Goal: Information Seeking & Learning: Check status

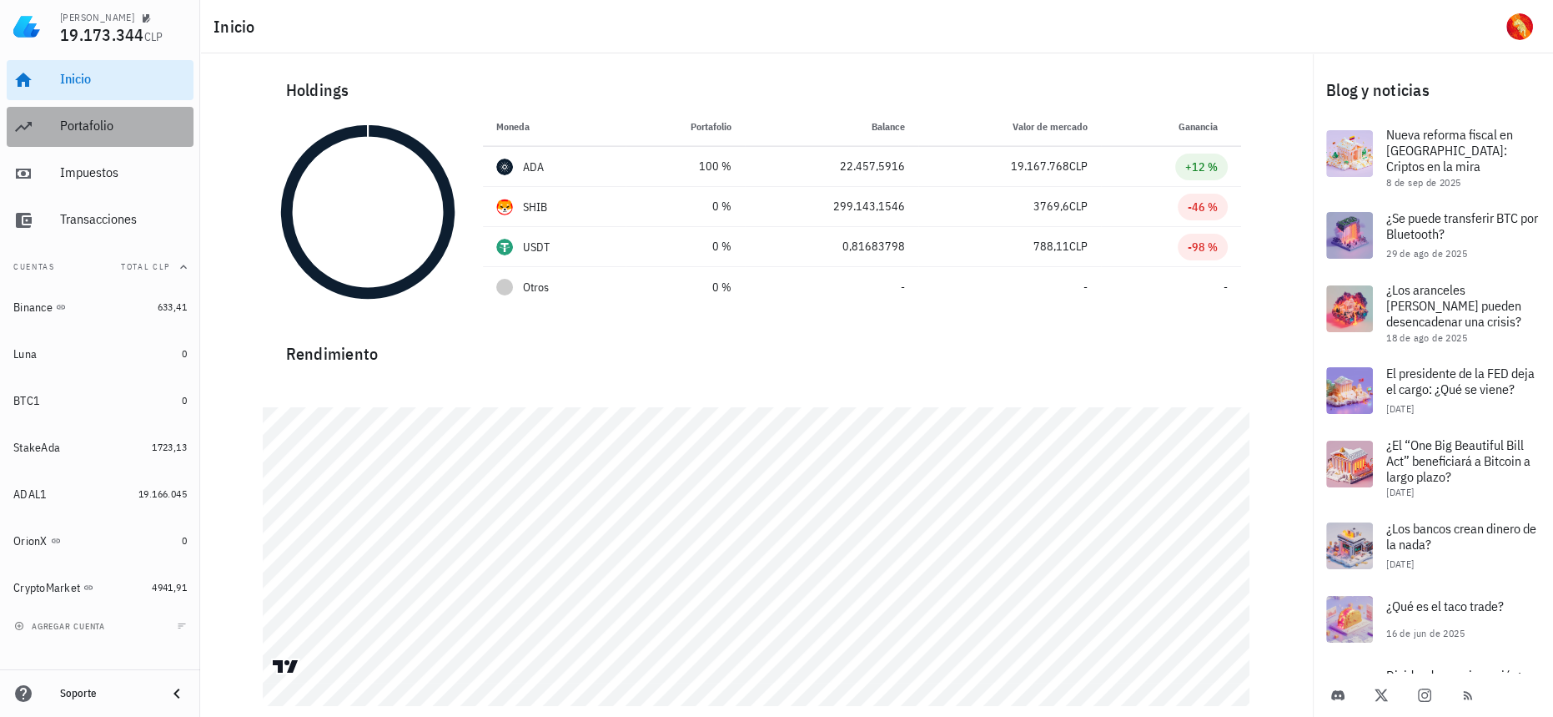
click at [97, 134] on div "Portafolio" at bounding box center [123, 127] width 127 height 38
click at [87, 124] on div "Portafolio" at bounding box center [123, 126] width 127 height 16
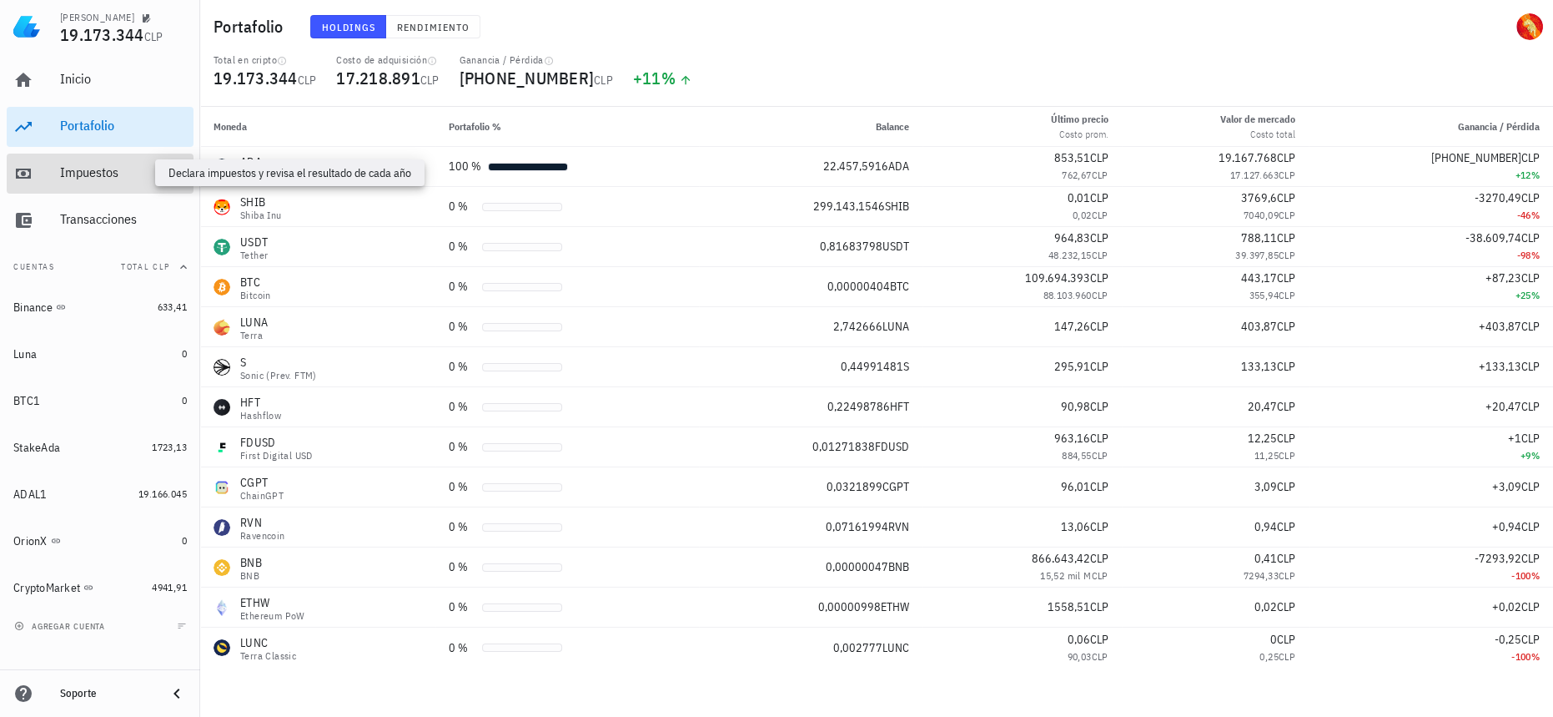
click at [132, 167] on div "Impuestos" at bounding box center [123, 172] width 127 height 16
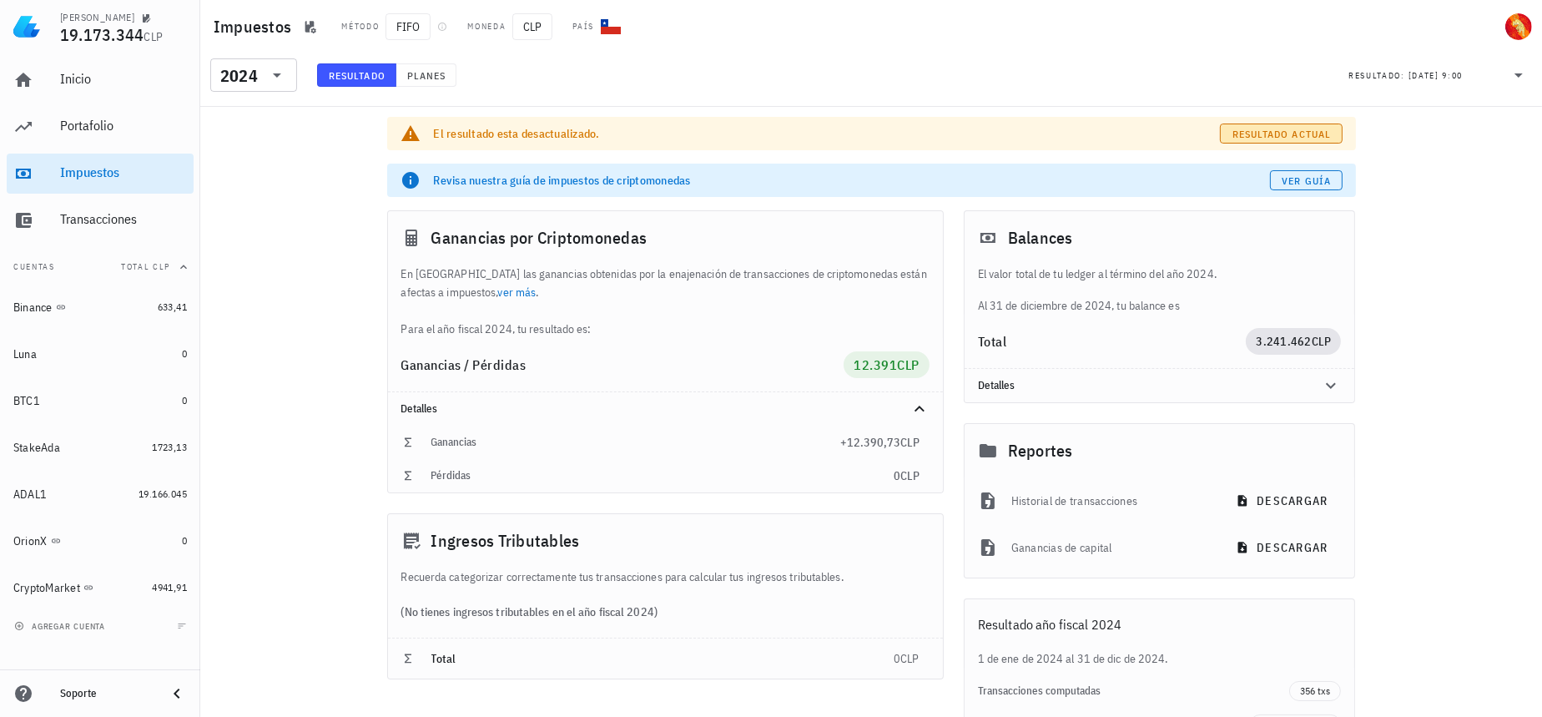
click at [1297, 136] on span "Resultado actual" at bounding box center [1280, 134] width 99 height 13
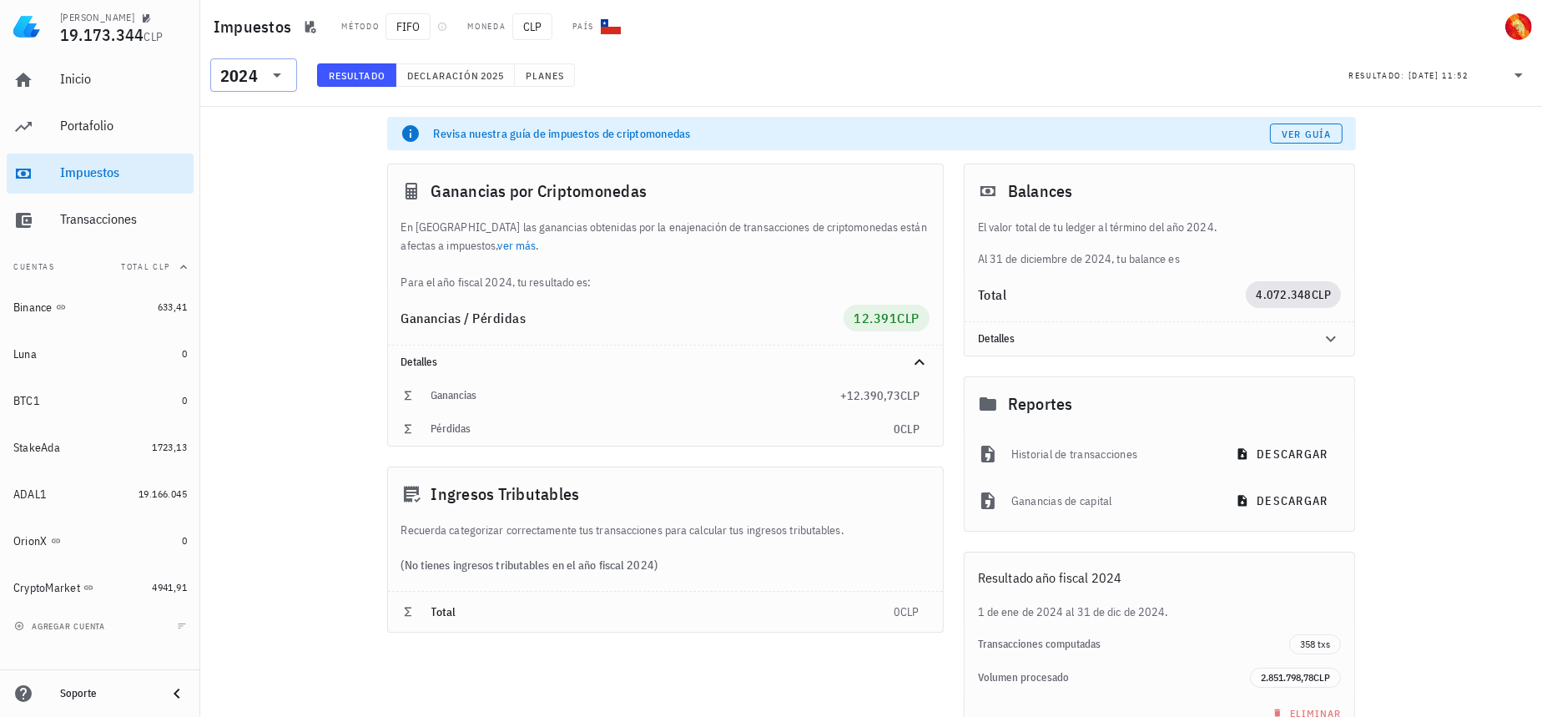
click at [281, 72] on icon at bounding box center [277, 75] width 20 height 20
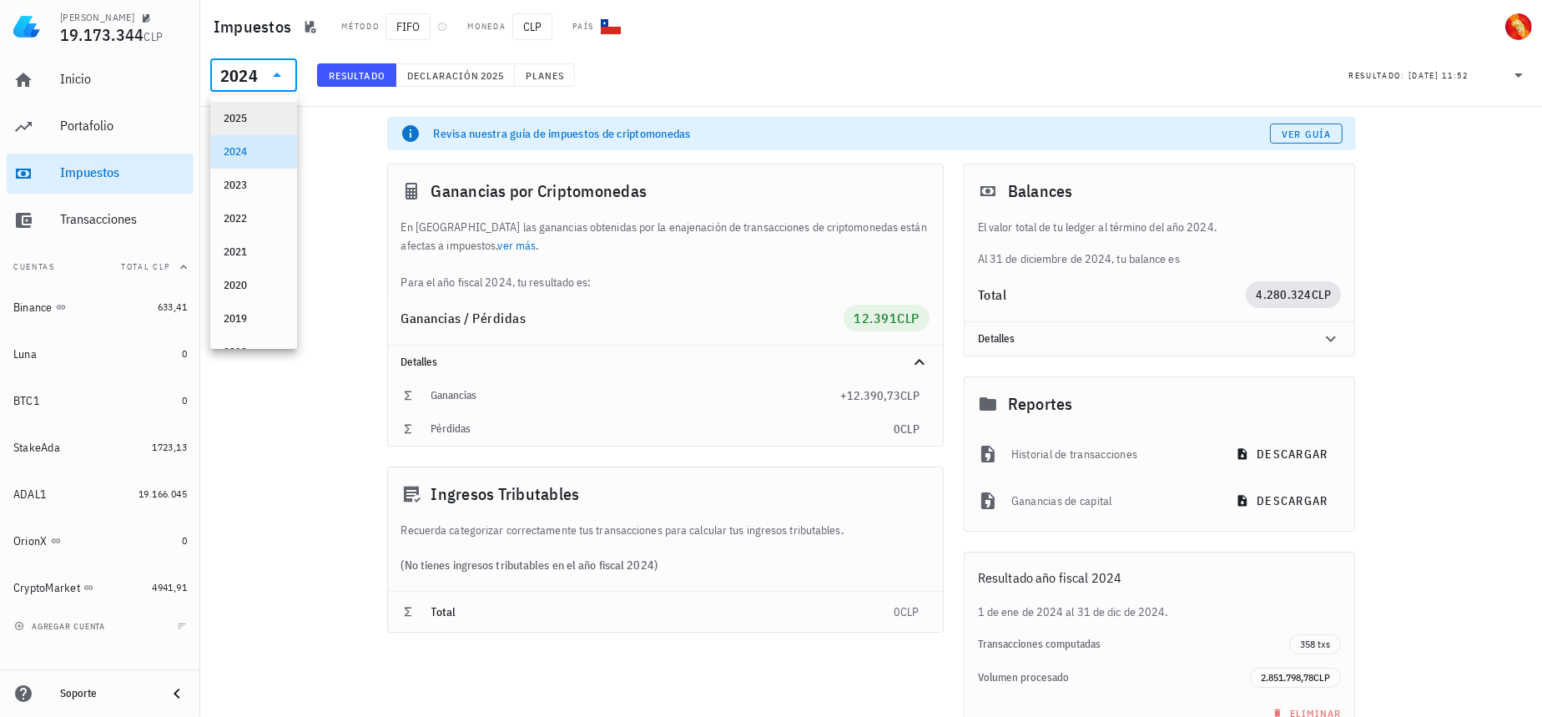
click at [266, 112] on div "2025" at bounding box center [254, 118] width 60 height 13
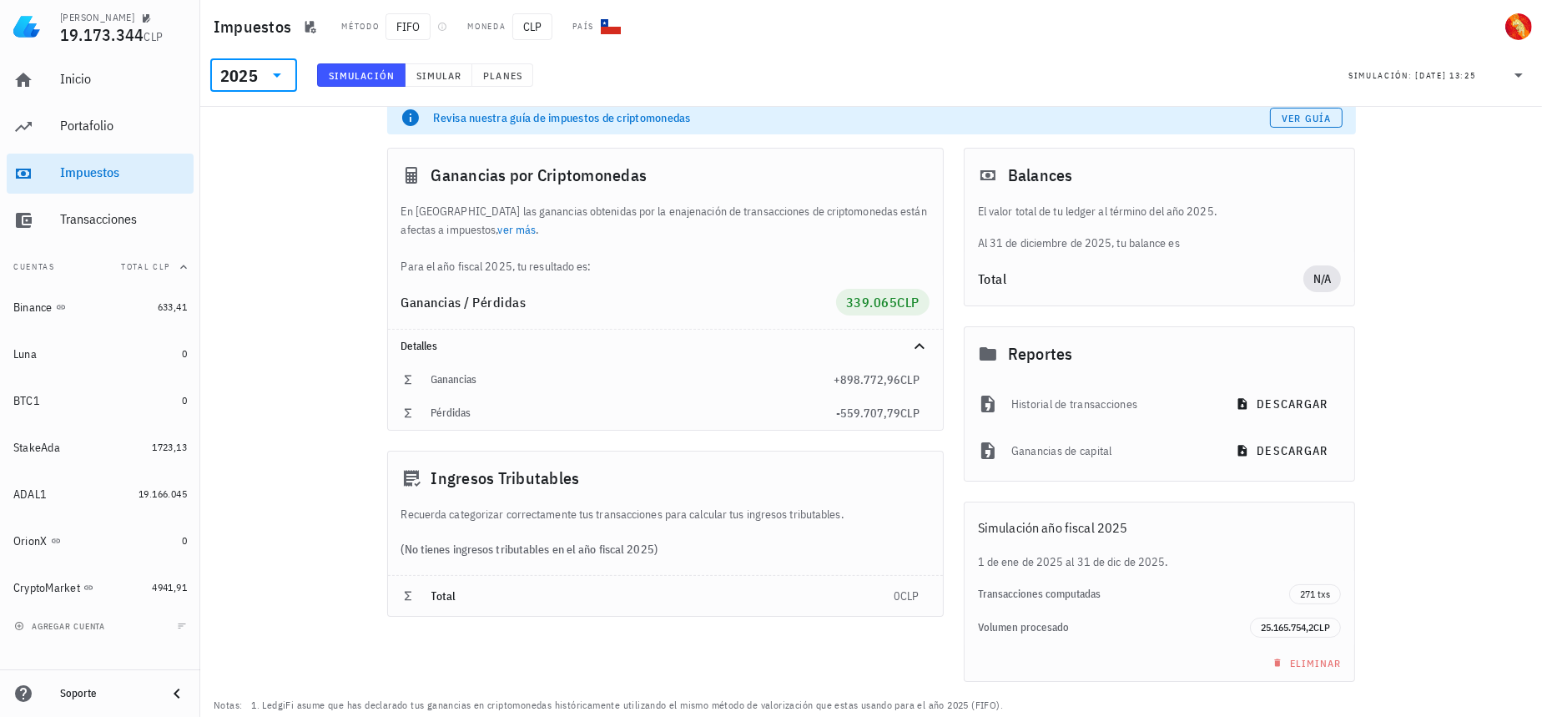
scroll to position [143, 0]
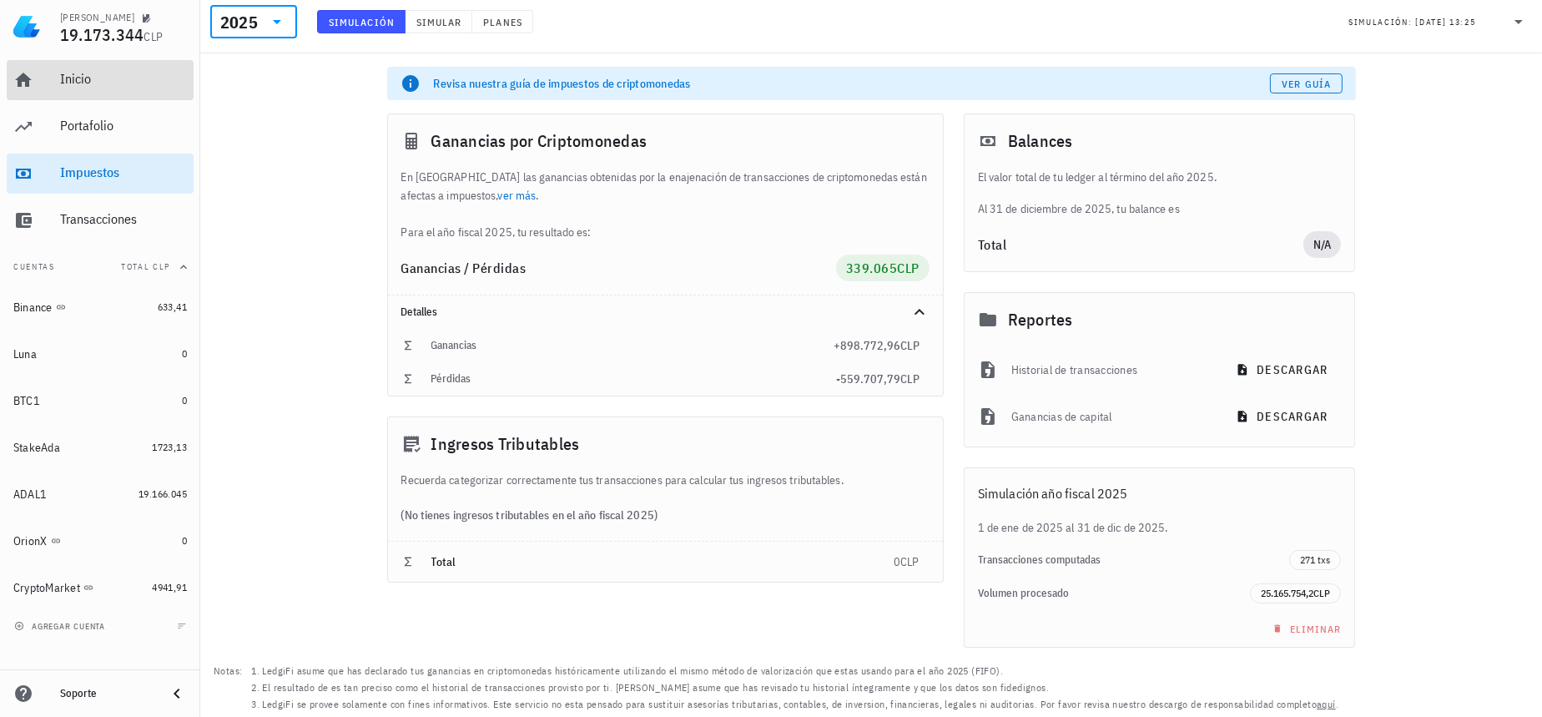
click at [109, 63] on div "Inicio" at bounding box center [123, 80] width 127 height 38
